Goal: Task Accomplishment & Management: Use online tool/utility

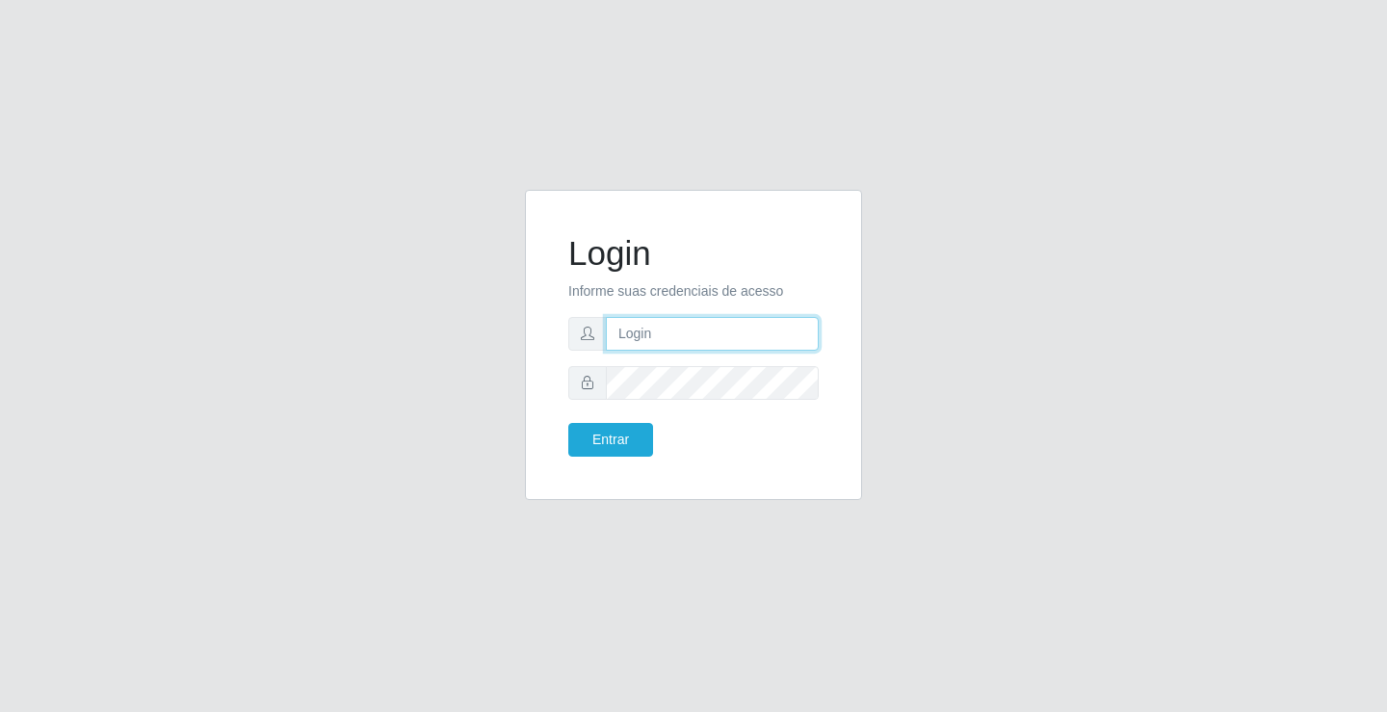
type input "[EMAIL_ADDRESS][DOMAIN_NAME]"
click at [608, 457] on div "Login Informe suas credenciais de acesso [EMAIL_ADDRESS][DOMAIN_NAME] Entrar" at bounding box center [693, 345] width 289 height 262
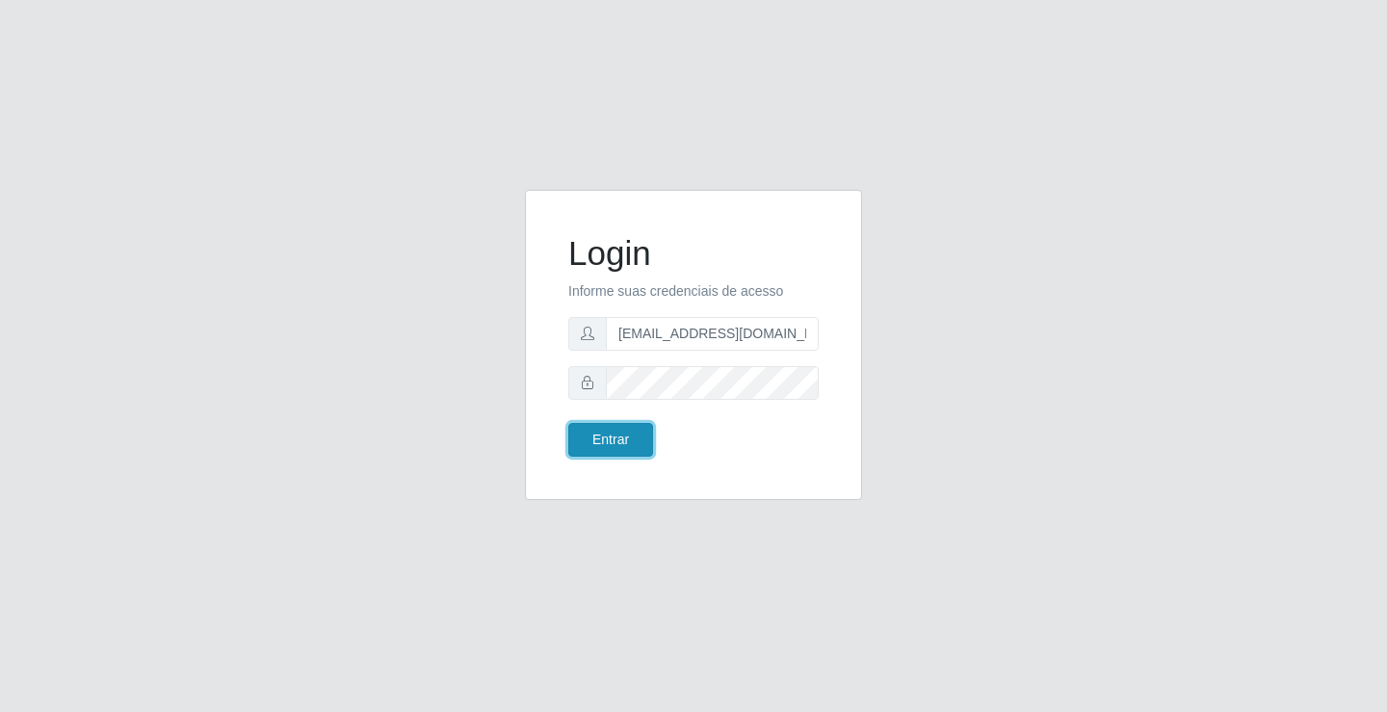
click at [618, 452] on button "Entrar" at bounding box center [610, 440] width 85 height 34
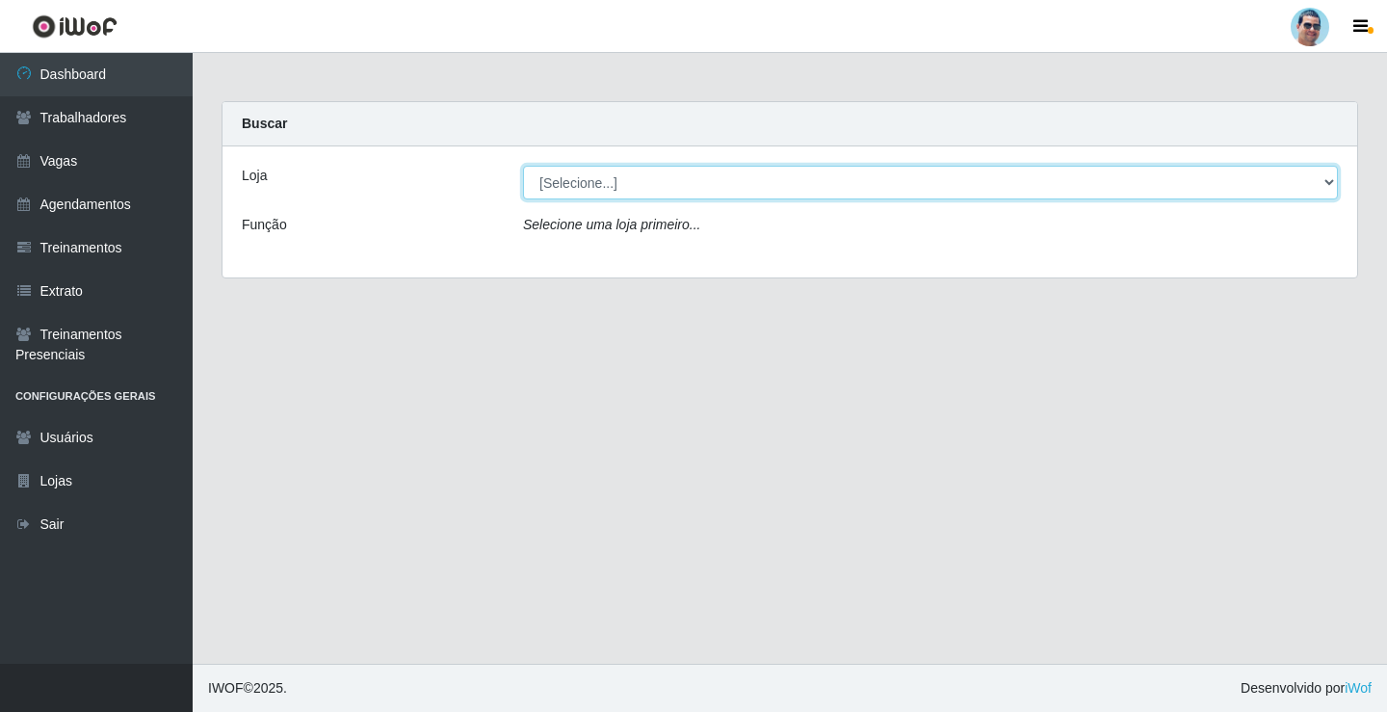
click at [644, 167] on select "[Selecione...] Mercadinho Extrabom" at bounding box center [930, 183] width 815 height 34
select select "175"
click at [523, 166] on select "[Selecione...] Mercadinho Extrabom" at bounding box center [930, 183] width 815 height 34
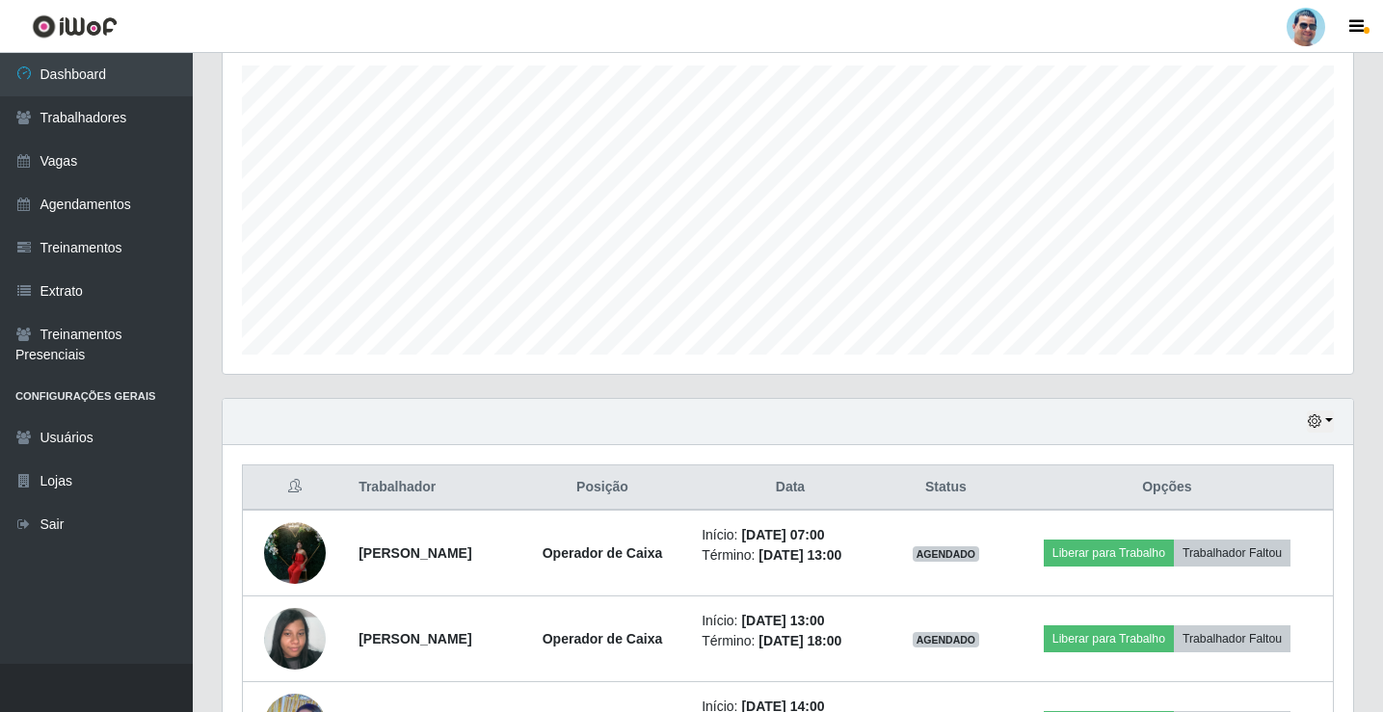
scroll to position [482, 0]
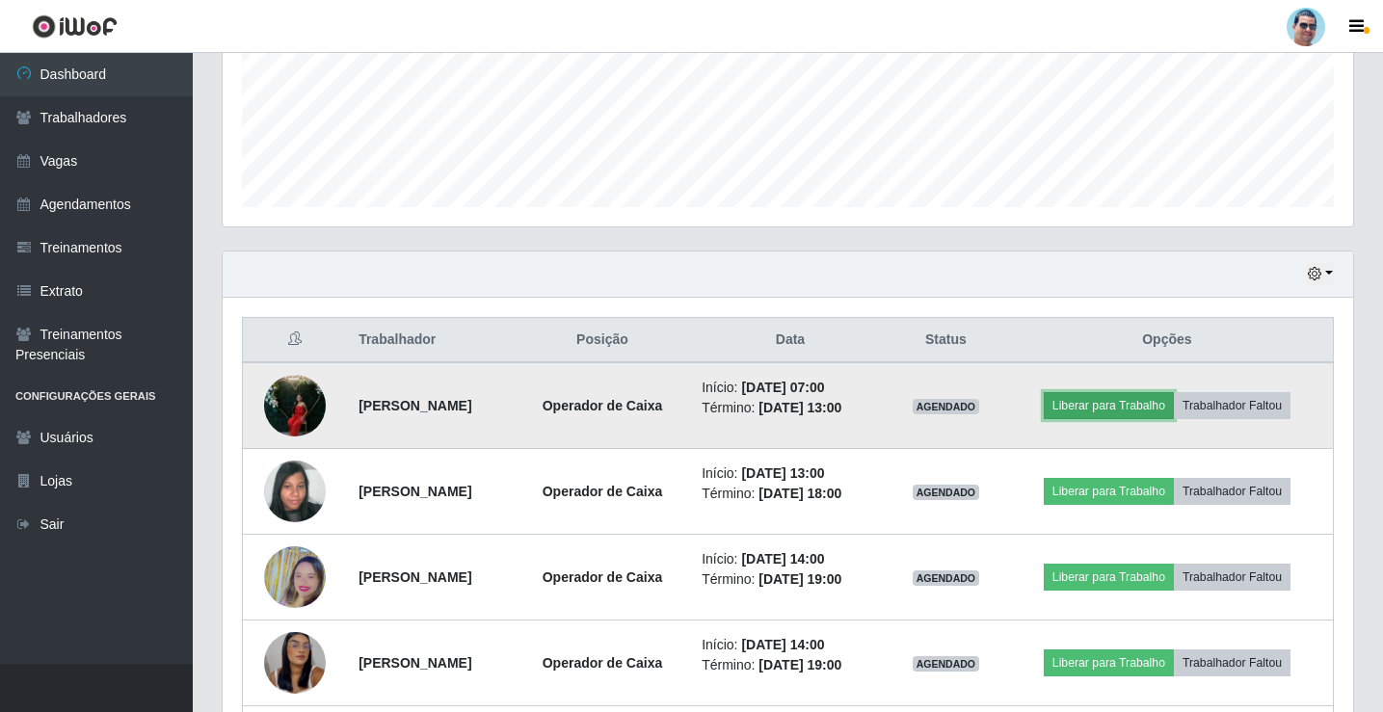
click at [1094, 402] on button "Liberar para Trabalho" at bounding box center [1108, 405] width 130 height 27
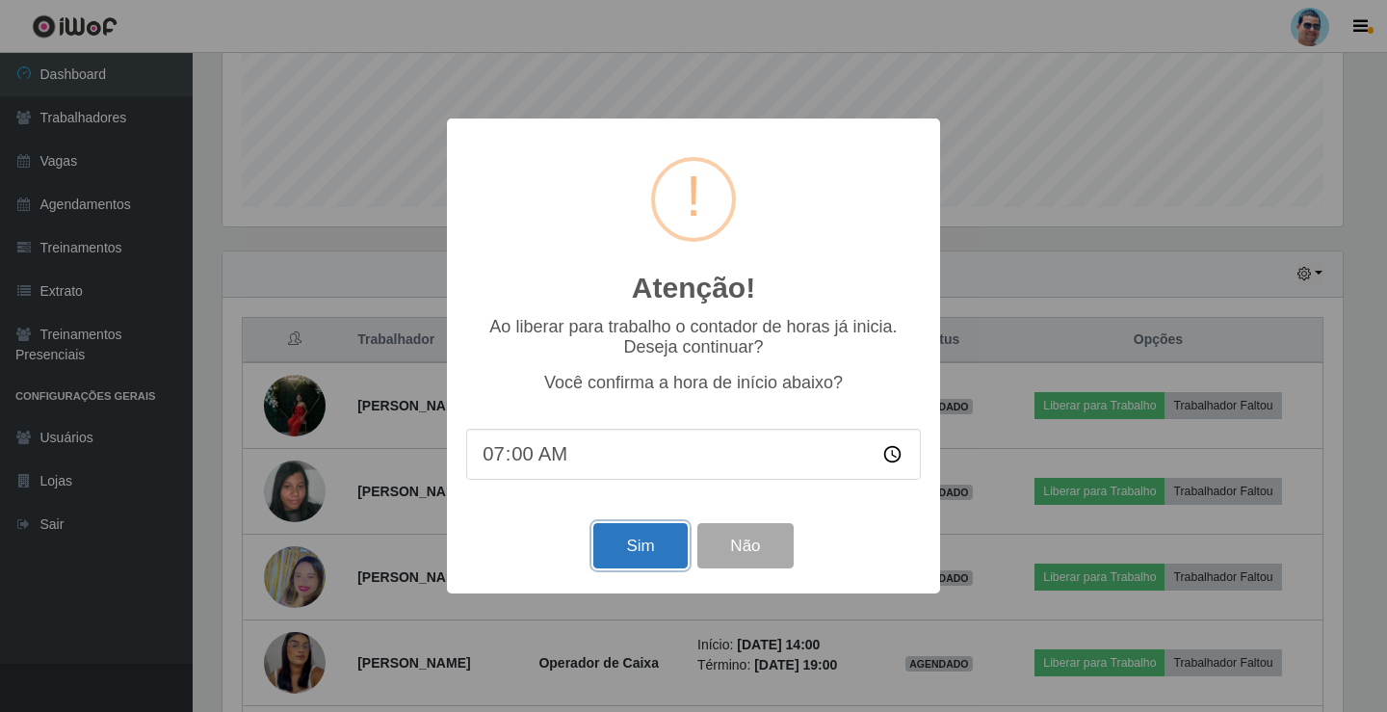
click at [646, 563] on button "Sim" at bounding box center [639, 545] width 93 height 45
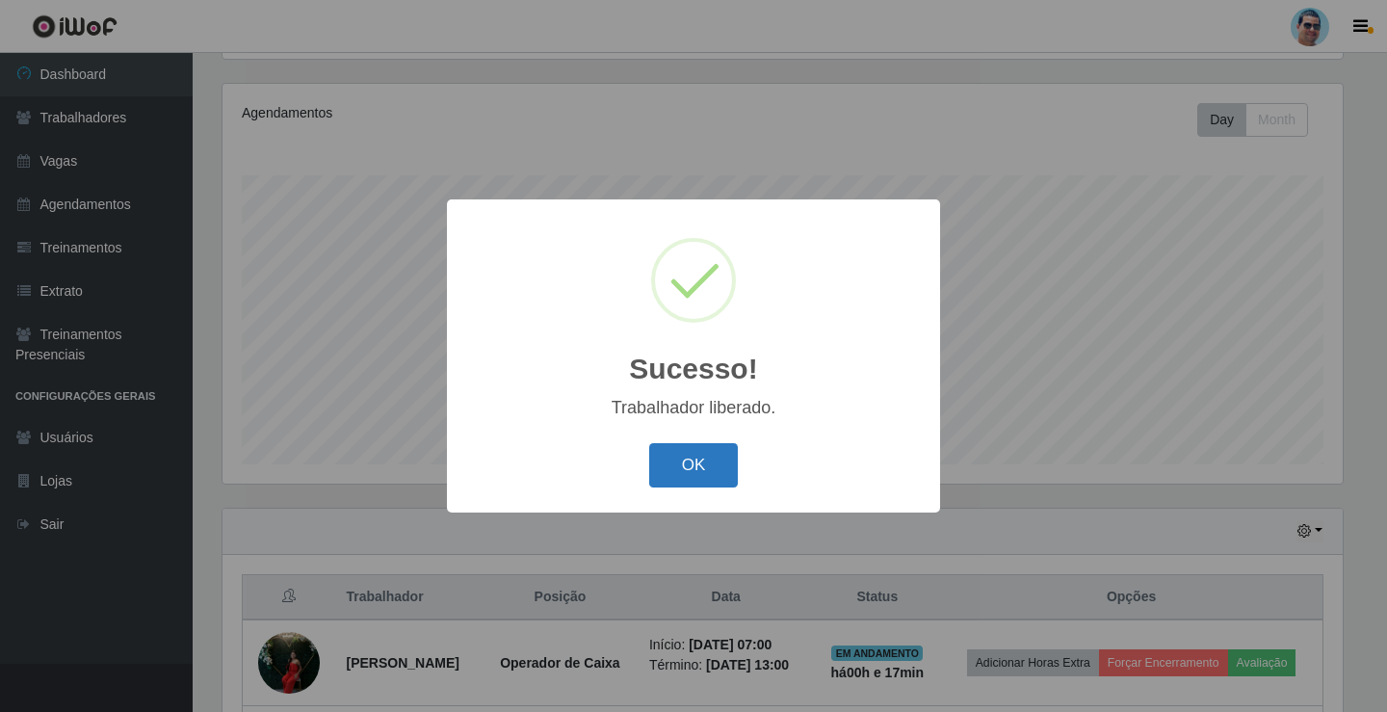
click at [712, 461] on button "OK" at bounding box center [694, 465] width 90 height 45
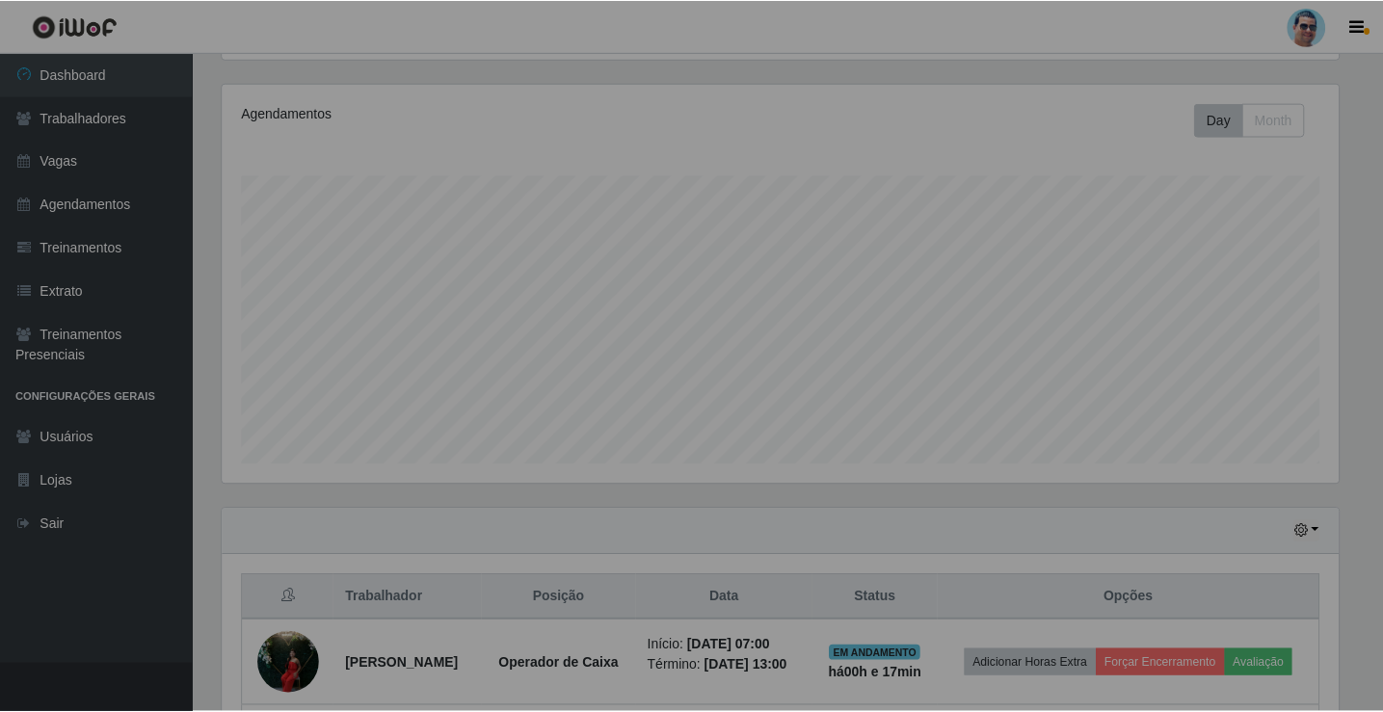
scroll to position [400, 1130]
